Goal: Information Seeking & Learning: Learn about a topic

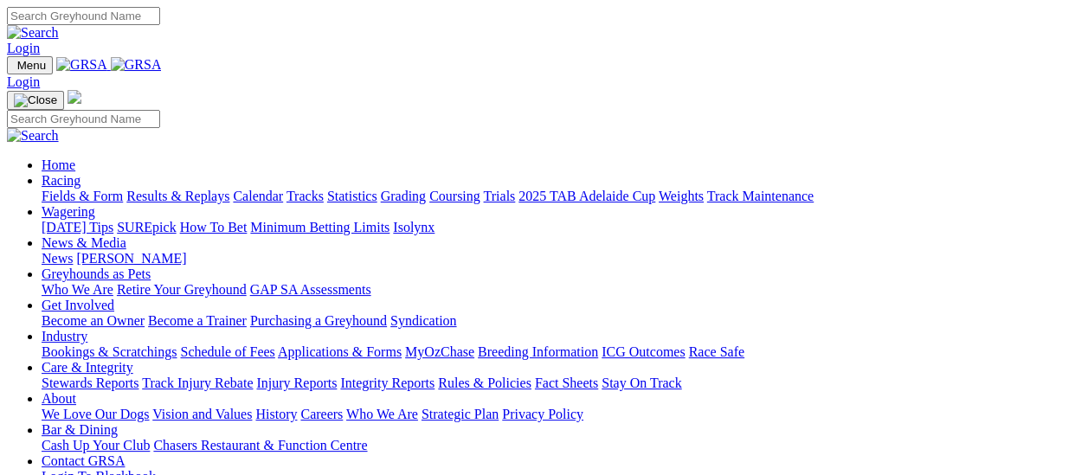
click at [97, 189] on link "Fields & Form" at bounding box center [82, 196] width 81 height 15
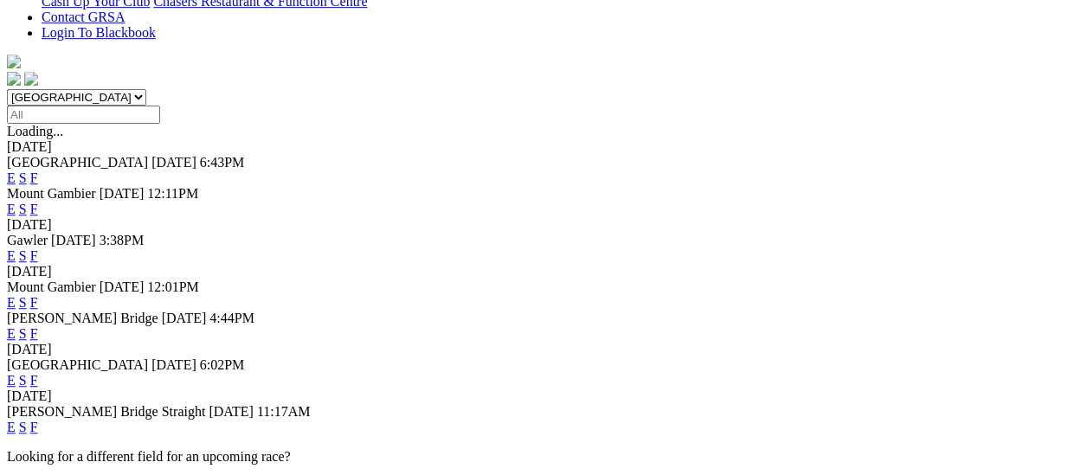
scroll to position [519, 0]
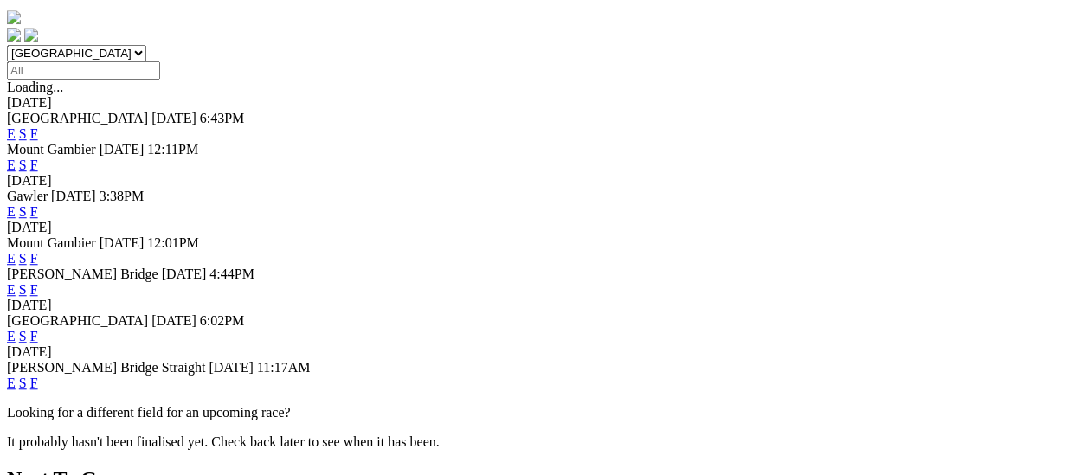
click at [38, 329] on link "F" at bounding box center [34, 336] width 8 height 15
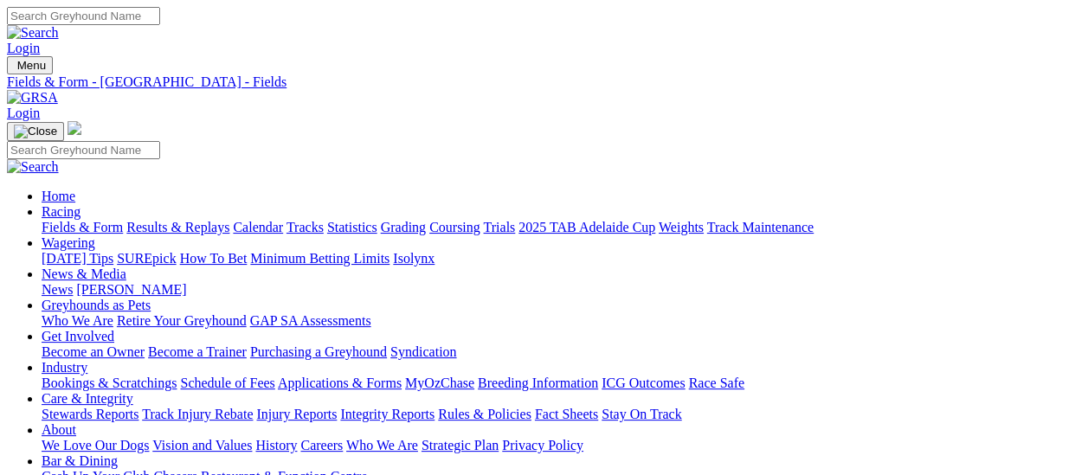
click at [189, 220] on link "Results & Replays" at bounding box center [177, 227] width 103 height 15
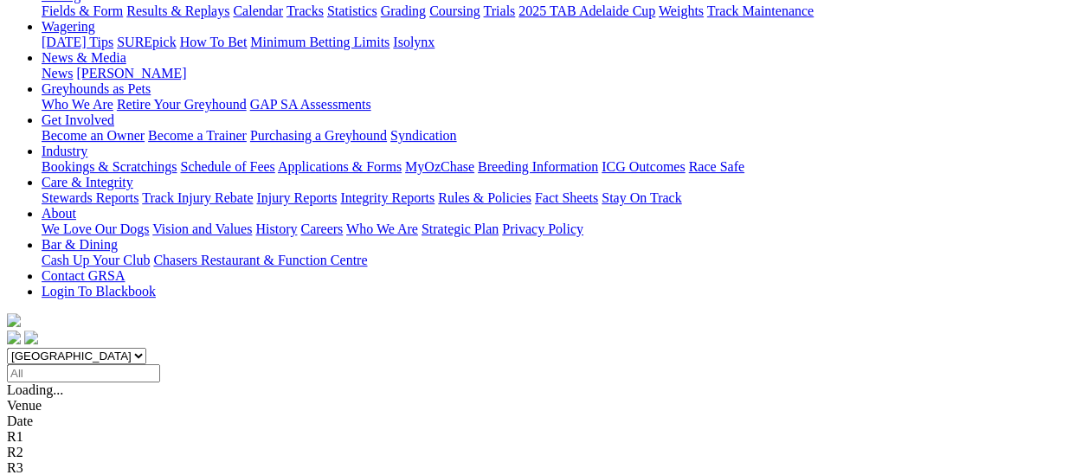
scroll to position [173, 0]
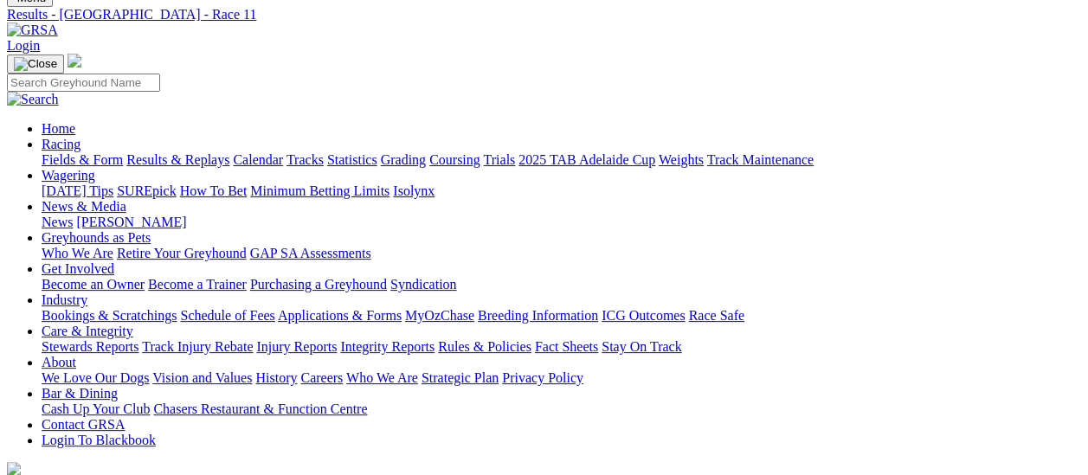
scroll to position [173, 0]
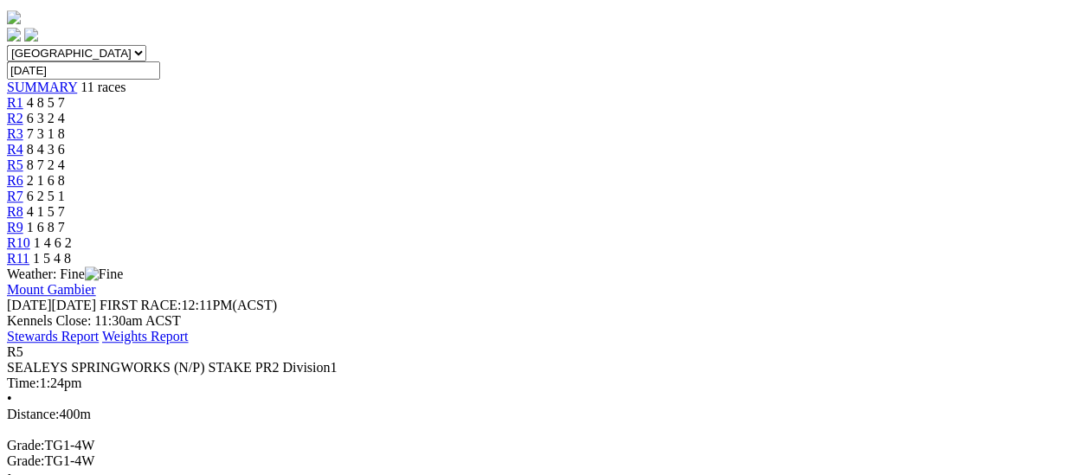
scroll to position [606, 0]
